Goal: Task Accomplishment & Management: Complete application form

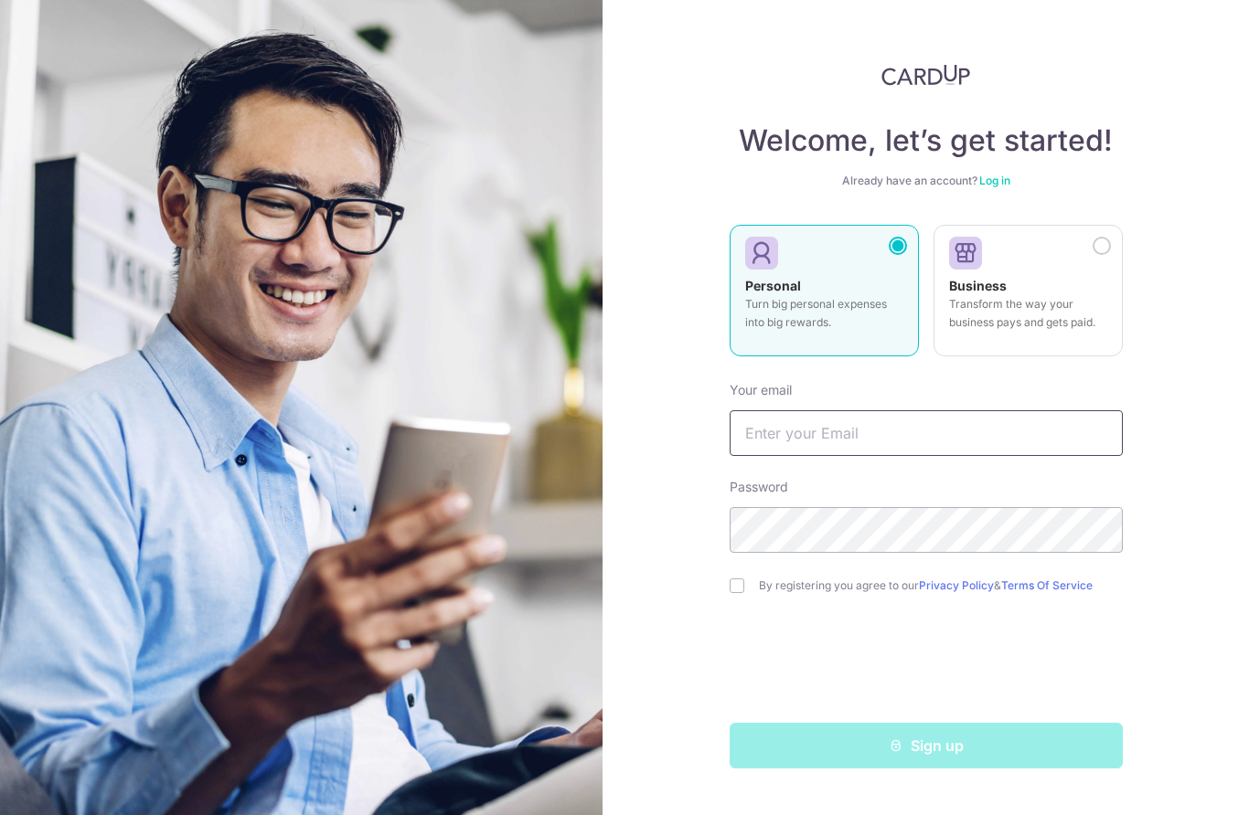
click at [920, 422] on input "text" at bounding box center [925, 433] width 393 height 46
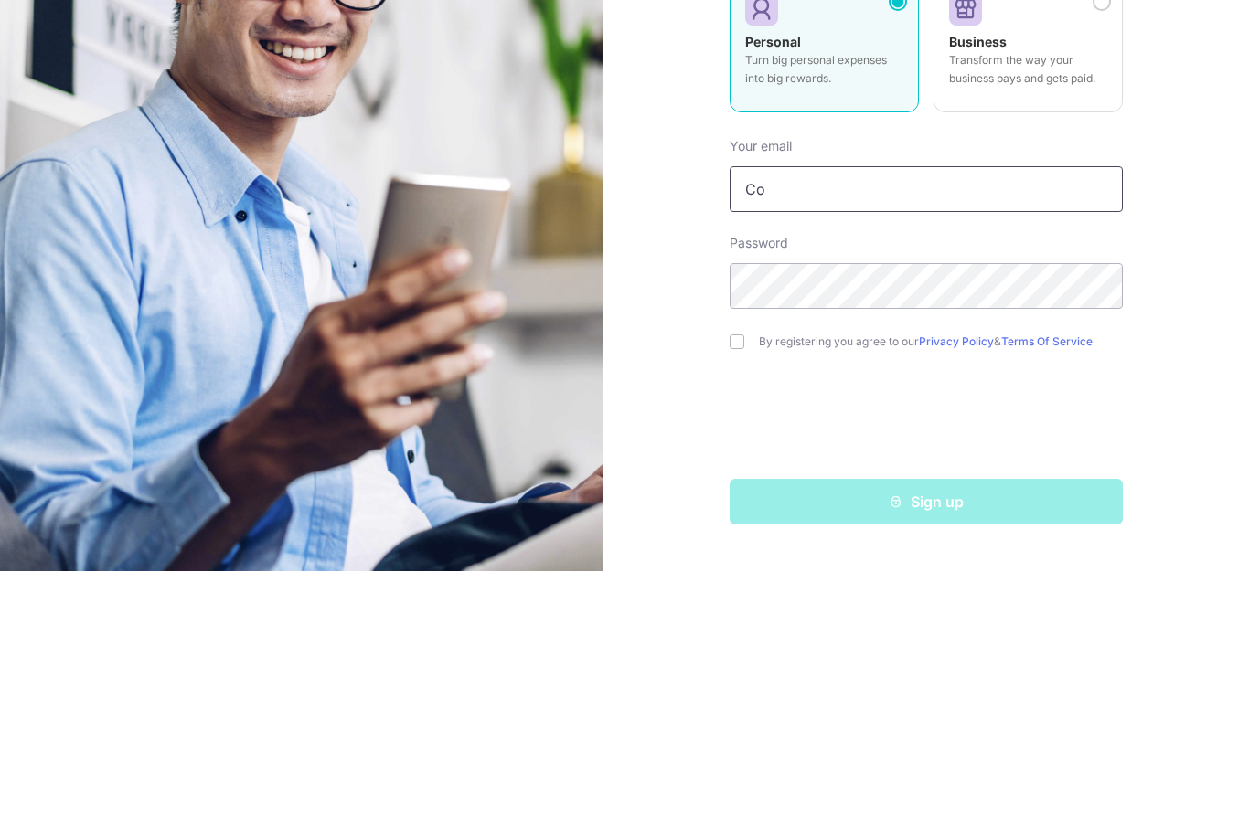
type input "C"
type input "[PERSON_NAME][EMAIL_ADDRESS][DOMAIN_NAME]"
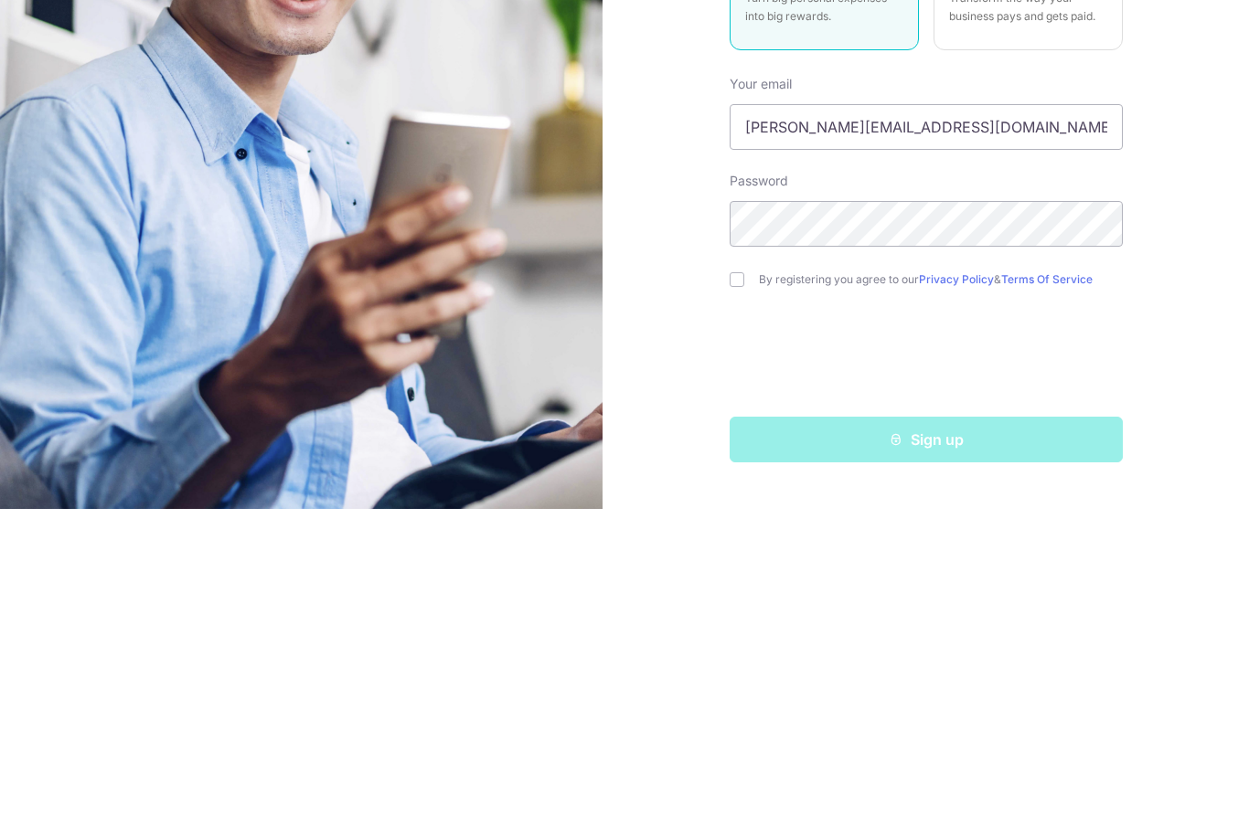
click at [737, 579] on input "checkbox" at bounding box center [736, 586] width 15 height 15
checkbox input "true"
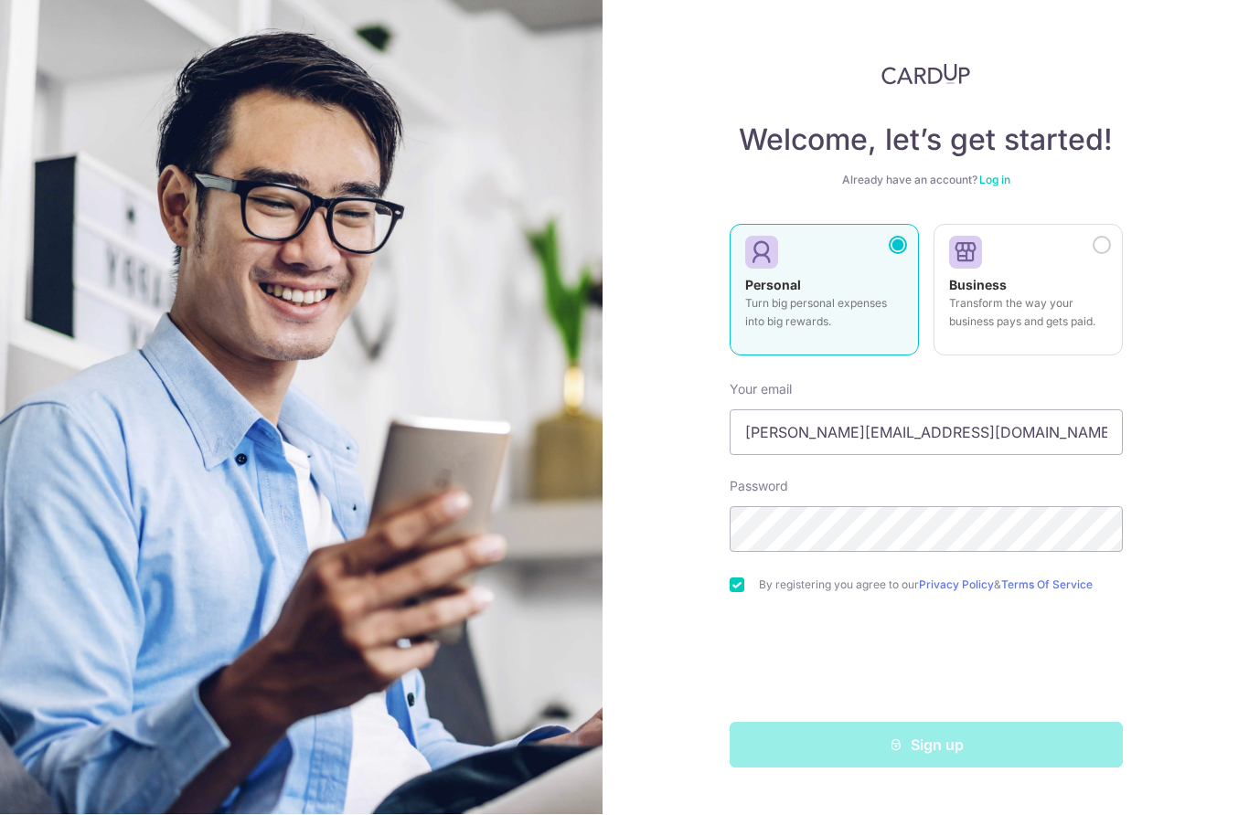
click at [1143, 478] on div "Welcome, let’s get started! Already have an account? Log in Personal Turn big p…" at bounding box center [925, 407] width 646 height 815
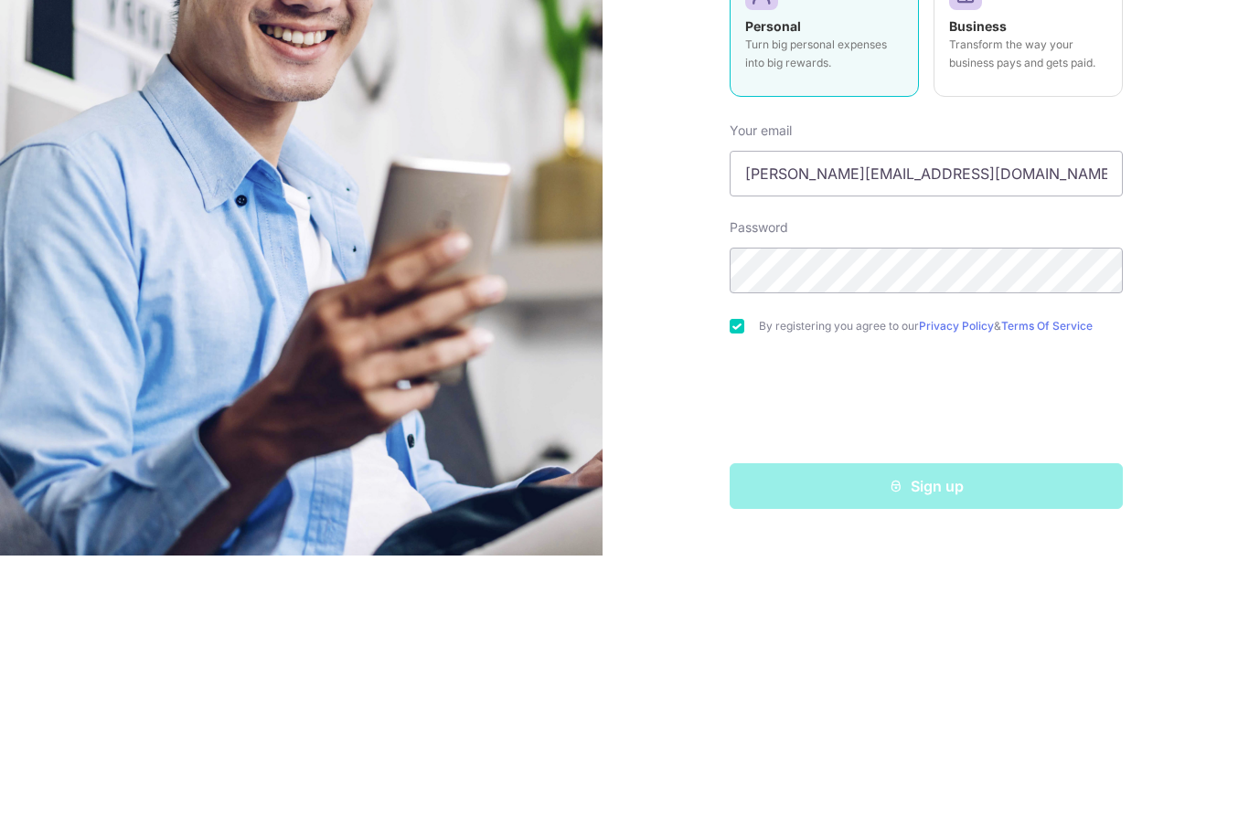
click at [1206, 306] on div "Welcome, let’s get started! Already have an account? Log in Personal Turn big p…" at bounding box center [925, 407] width 646 height 815
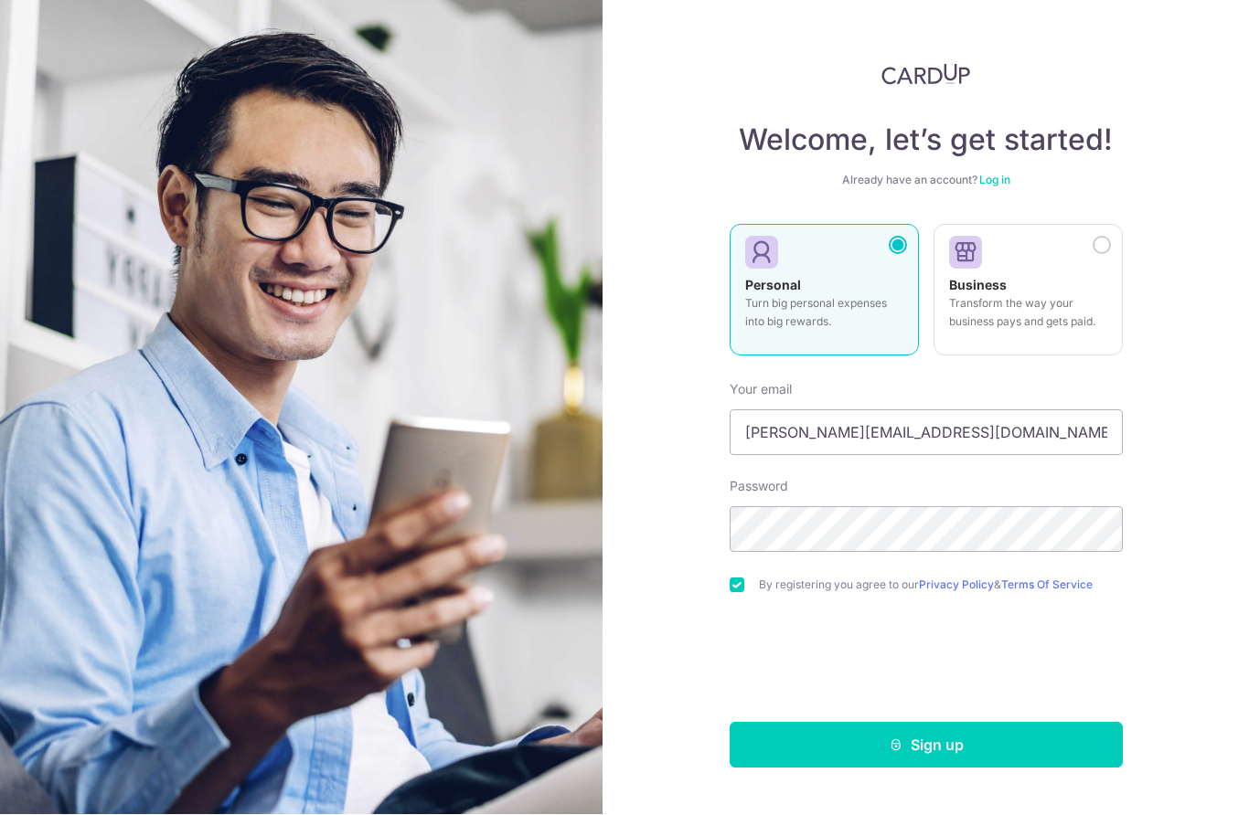
click at [949, 723] on button "Sign up" at bounding box center [925, 746] width 393 height 46
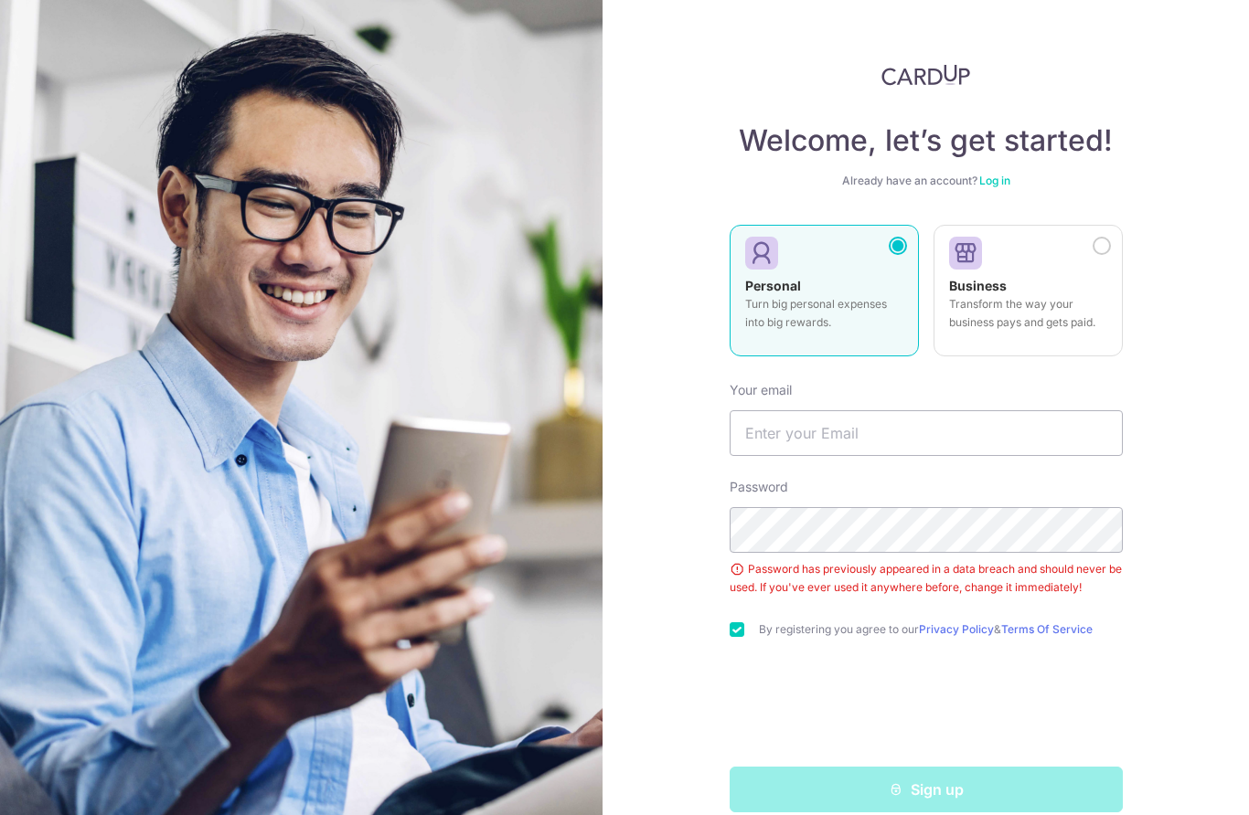
scroll to position [80, 0]
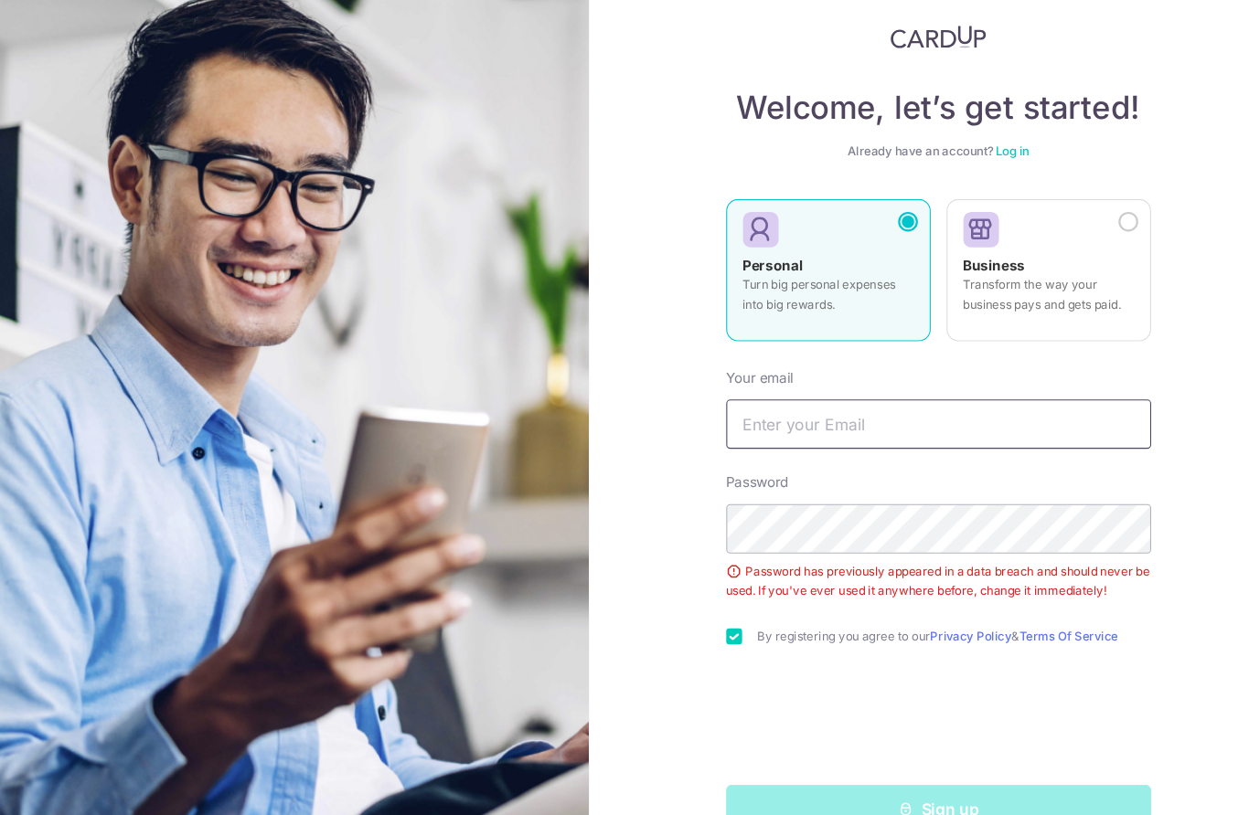
click at [729, 410] on input "text" at bounding box center [925, 433] width 393 height 46
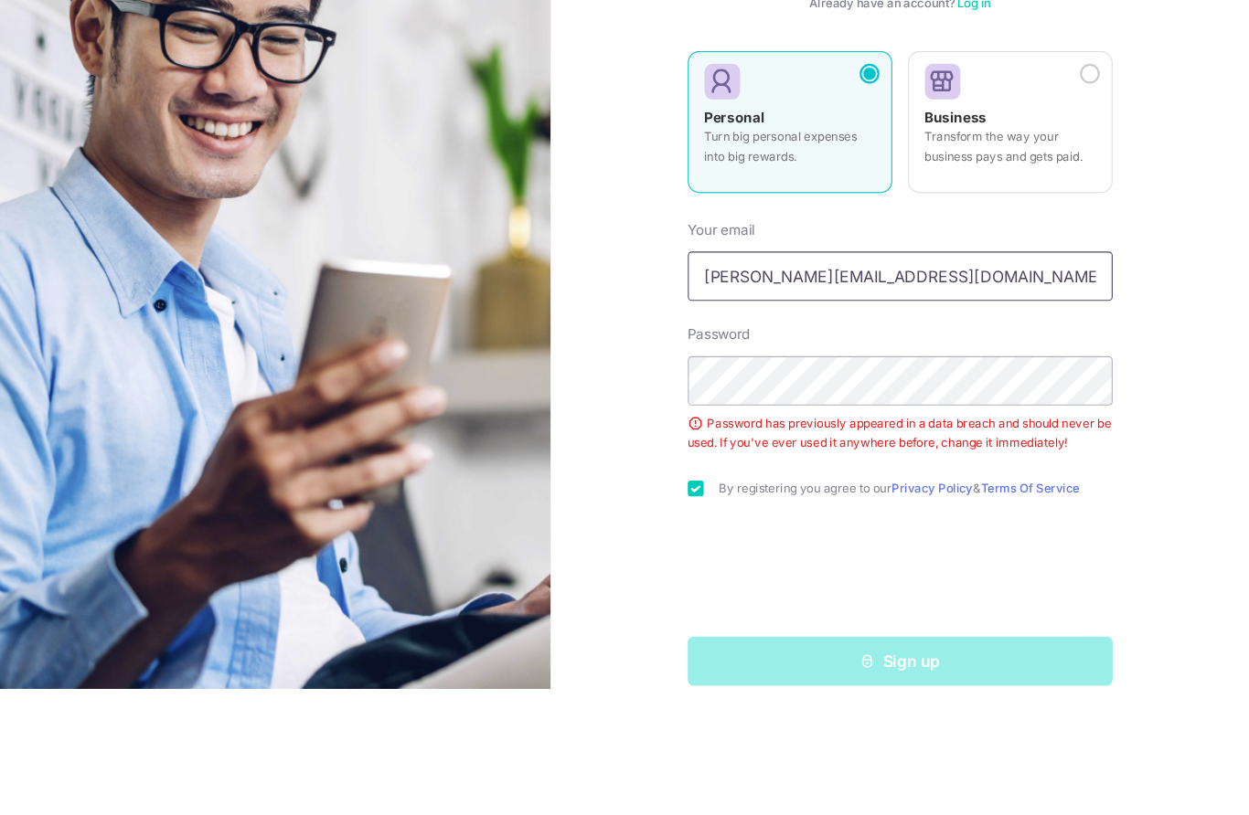
type input "[PERSON_NAME][EMAIL_ADDRESS][DOMAIN_NAME]"
click at [1059, 237] on div "Welcome, let’s get started! Already have an account? Log in Personal Turn big p…" at bounding box center [925, 407] width 646 height 815
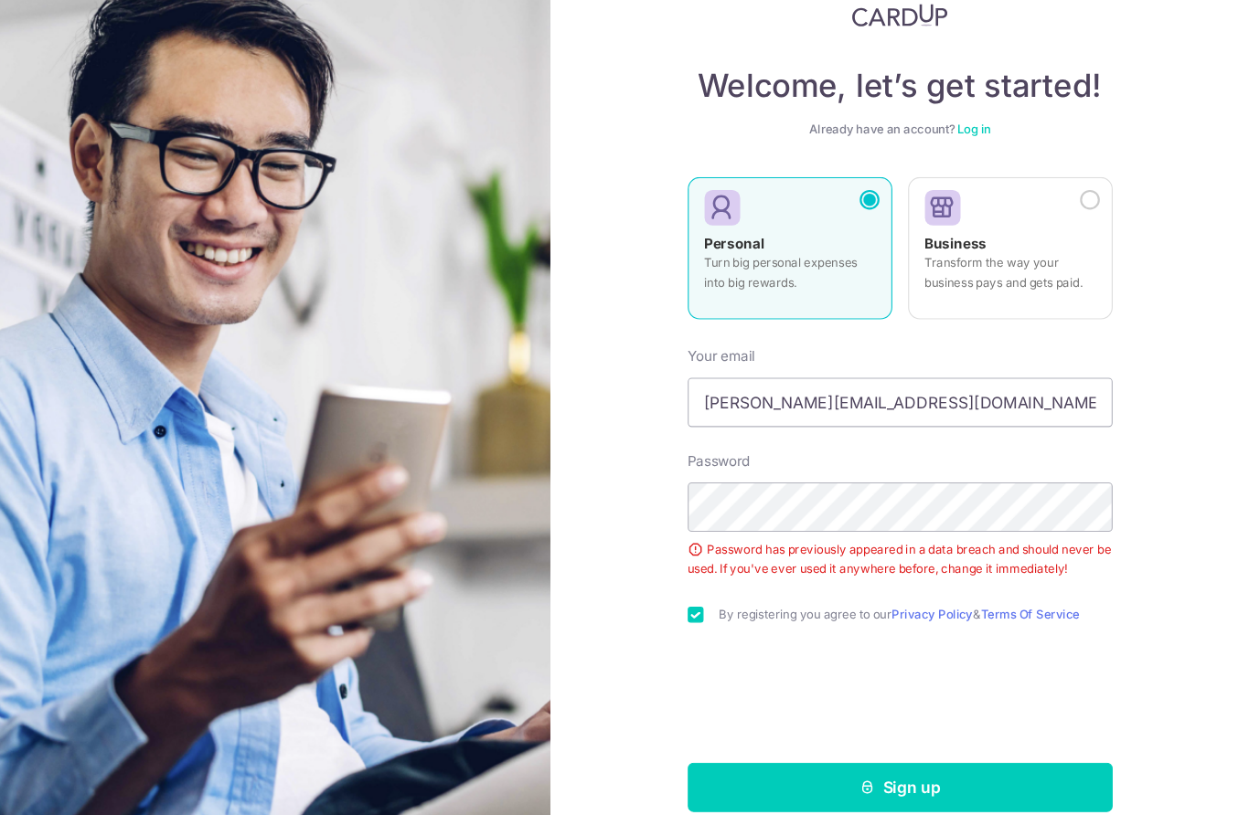
click at [834, 767] on button "Sign up" at bounding box center [925, 790] width 393 height 46
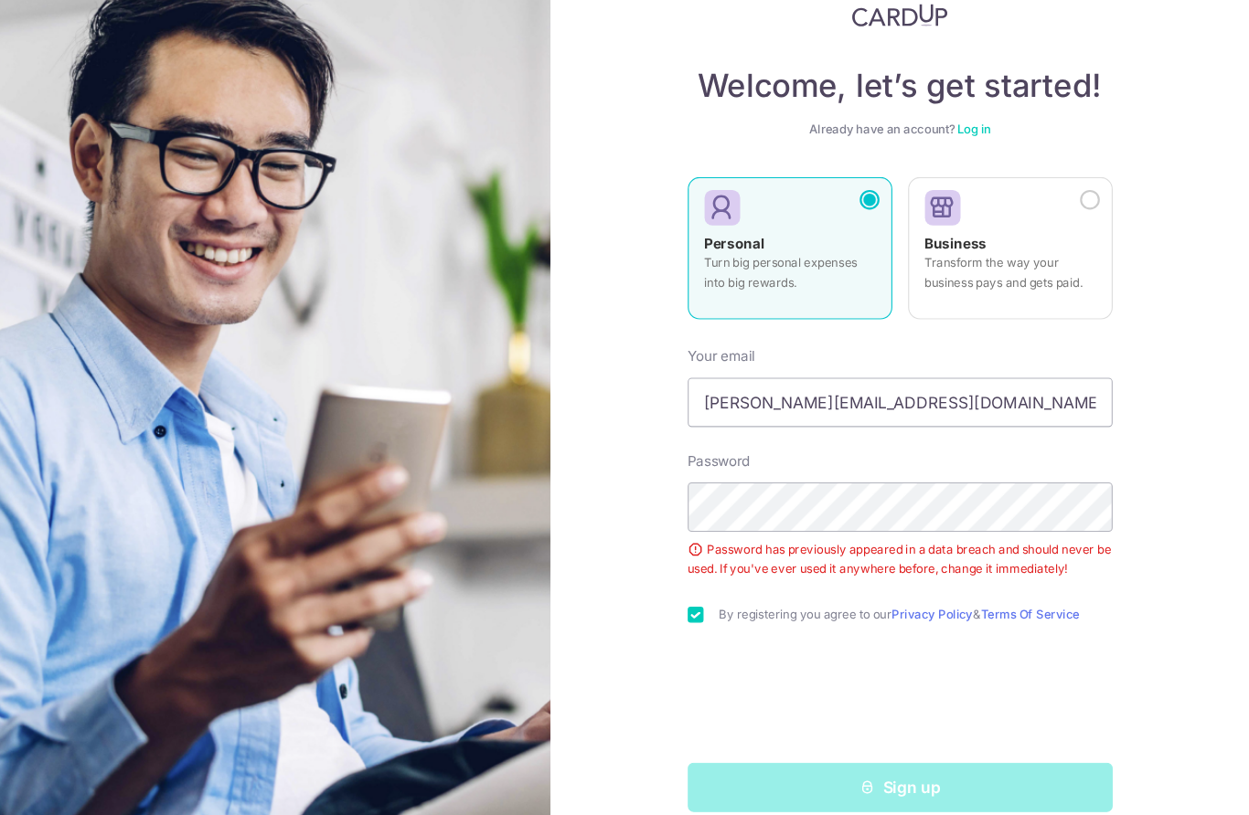
click at [823, 767] on div "Sign up" at bounding box center [925, 790] width 415 height 46
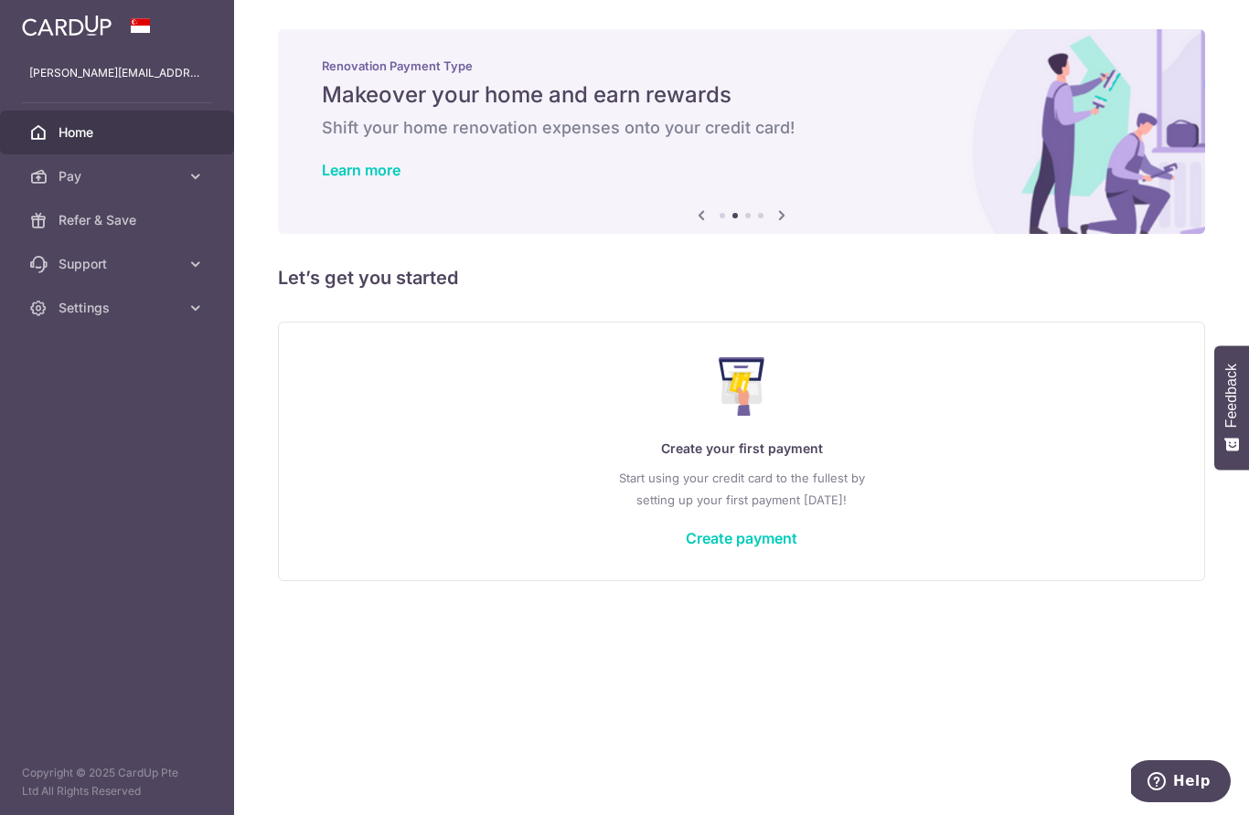
click at [622, 559] on div "Create your first payment Start using your credit card to the fullest by settin…" at bounding box center [741, 451] width 881 height 217
click at [626, 559] on div "Create your first payment Start using your credit card to the fullest by settin…" at bounding box center [741, 451] width 881 height 217
click at [686, 548] on link "Create payment" at bounding box center [742, 538] width 112 height 18
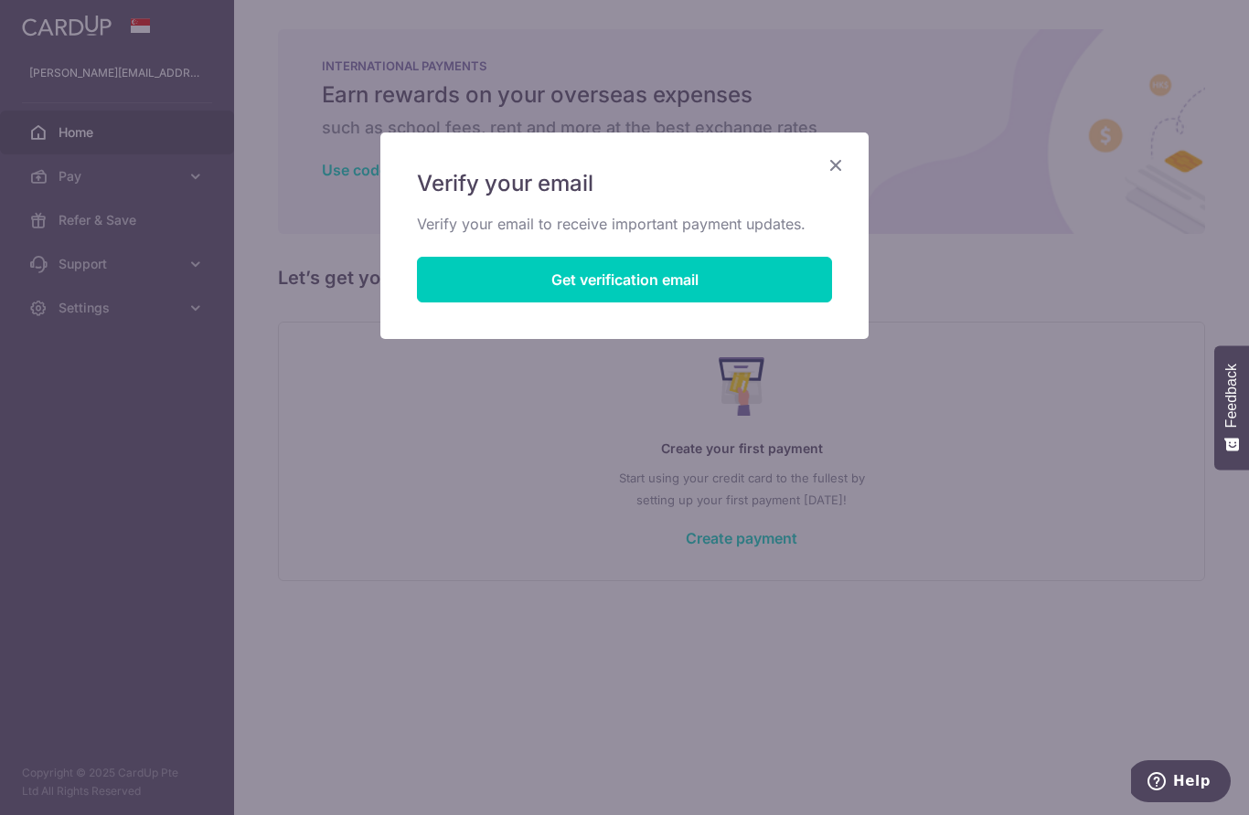
click at [690, 294] on button "Get verification email" at bounding box center [624, 280] width 415 height 46
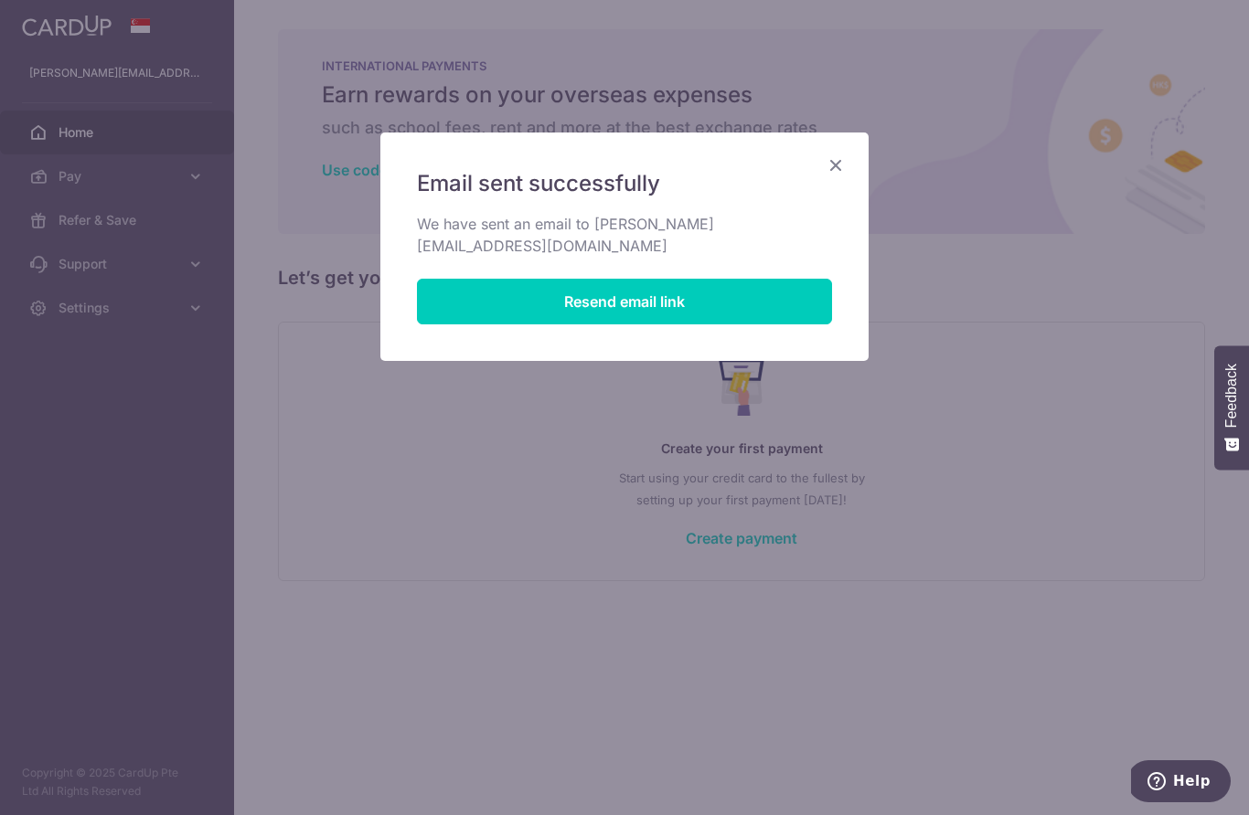
click at [428, 587] on div "Email sent successfully We have sent an email to oliver@palmical.com Resend ema…" at bounding box center [624, 407] width 1249 height 815
click at [741, 281] on button "Resend email link" at bounding box center [624, 302] width 415 height 46
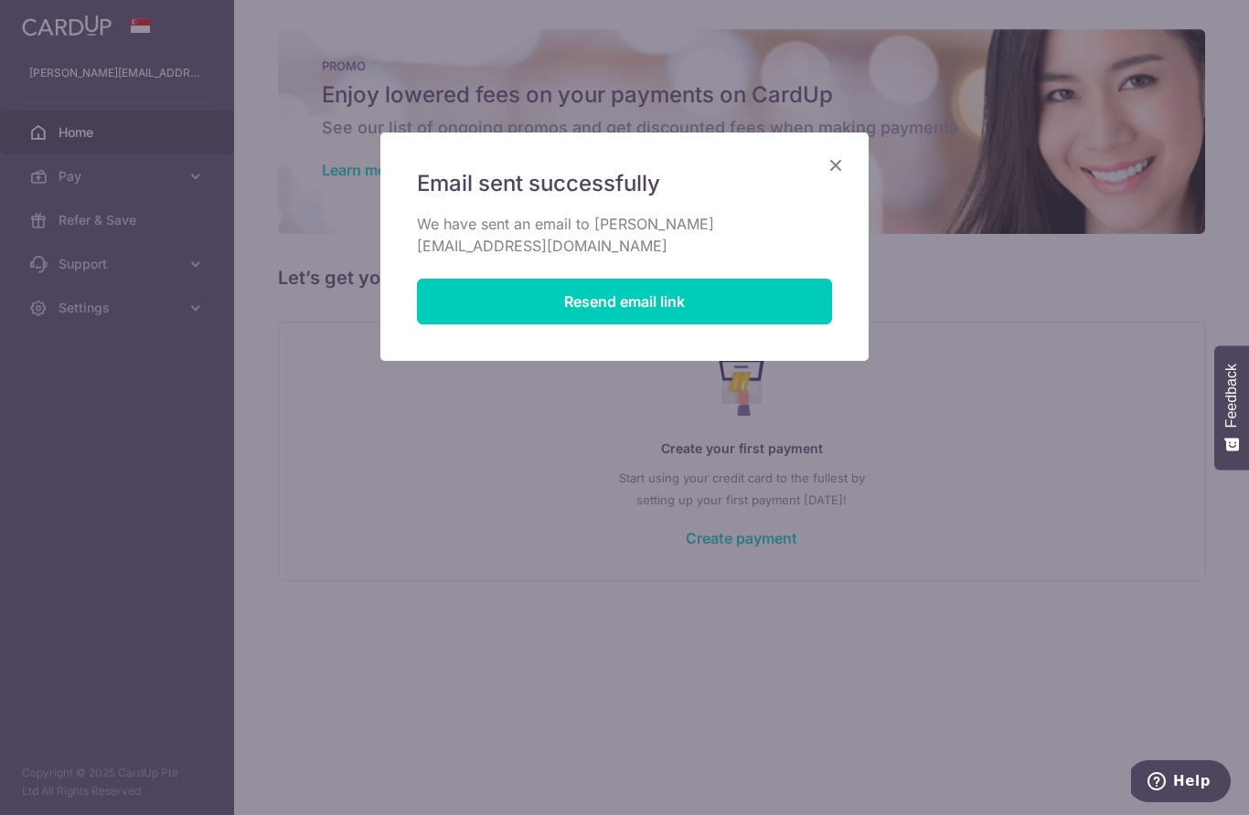
click at [819, 165] on div "Email sent successfully We have sent an email to oliver@palmical.com Resend ema…" at bounding box center [624, 247] width 488 height 229
click at [843, 165] on icon "Close" at bounding box center [835, 165] width 22 height 23
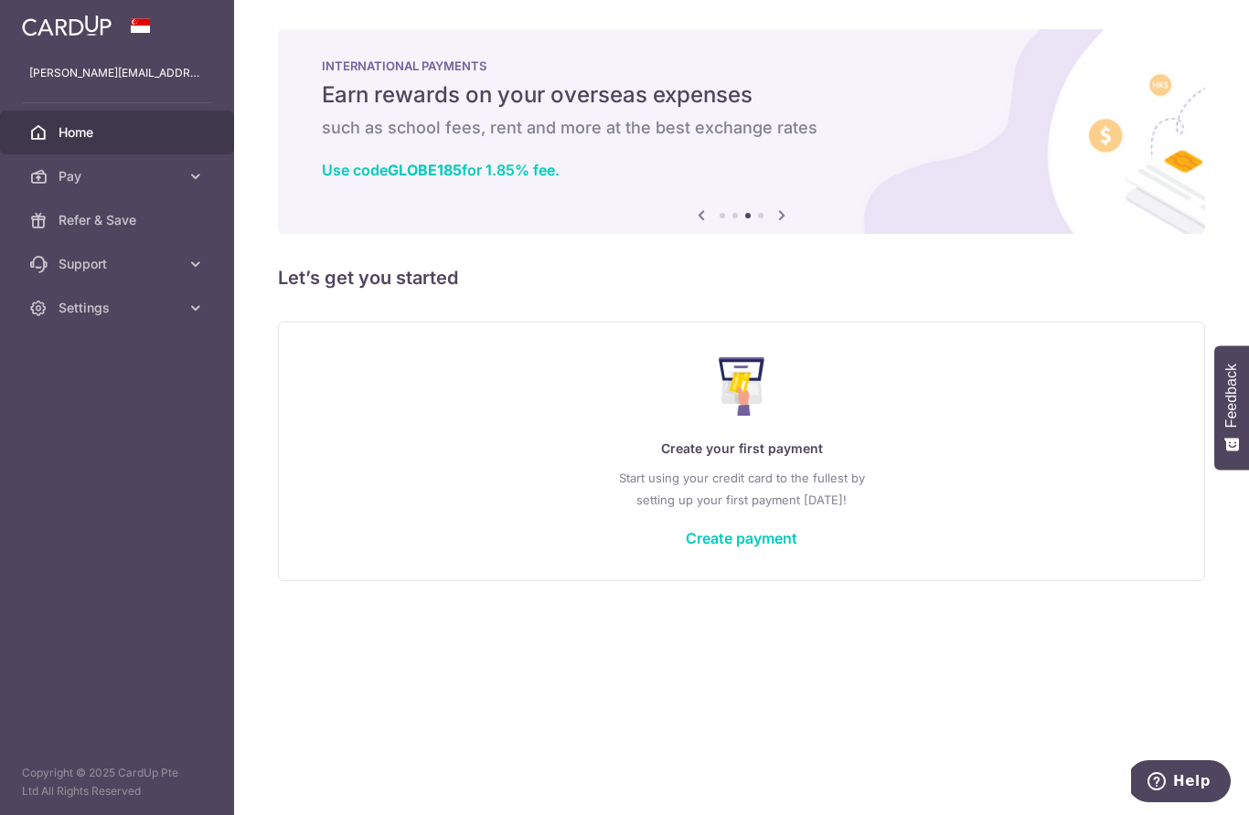
click at [686, 548] on link "Create payment" at bounding box center [742, 538] width 112 height 18
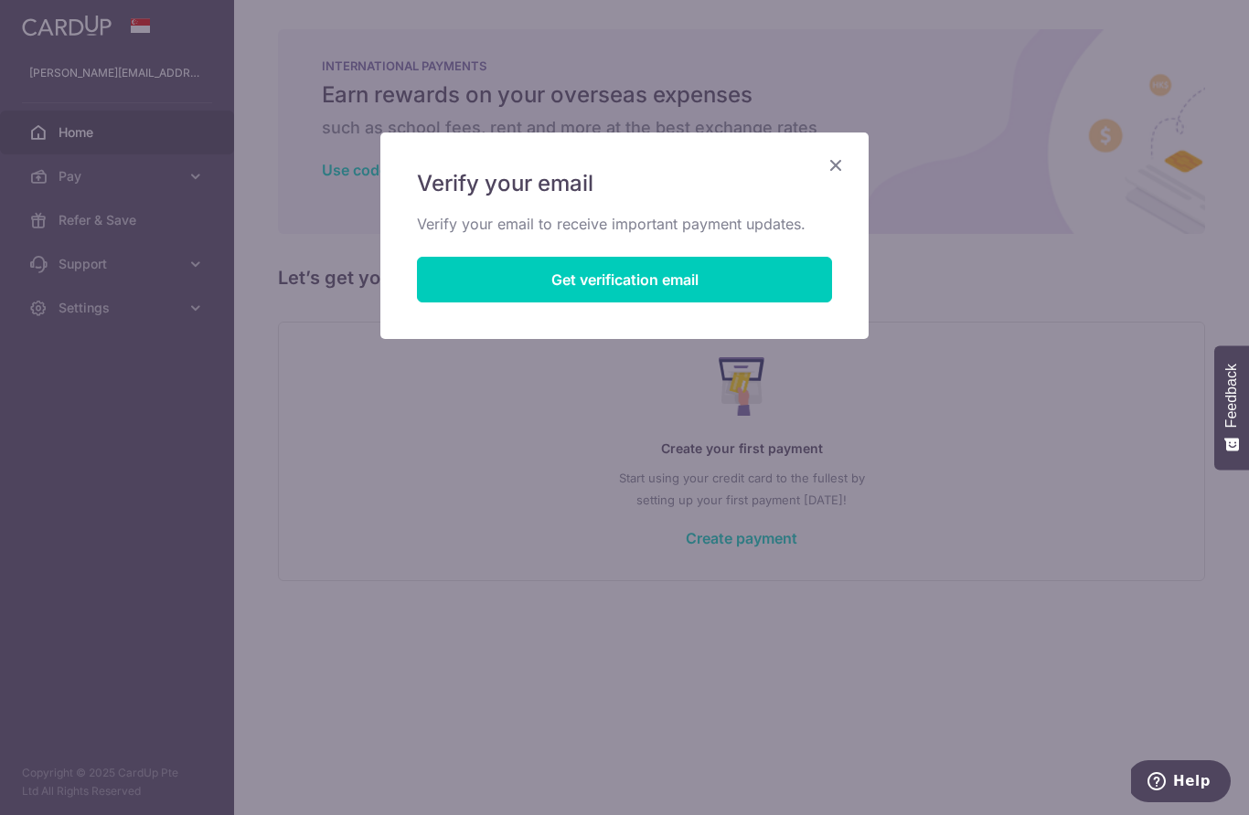
click at [838, 160] on icon "Close" at bounding box center [835, 165] width 22 height 23
